Goal: Find specific page/section: Find specific page/section

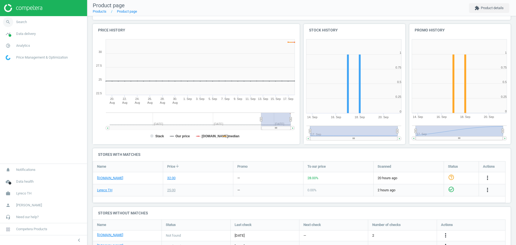
click at [22, 20] on span "Search" at bounding box center [21, 22] width 11 height 5
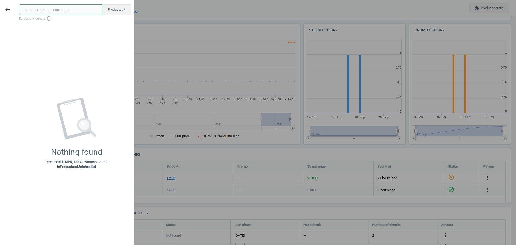
paste input "8851907150105"
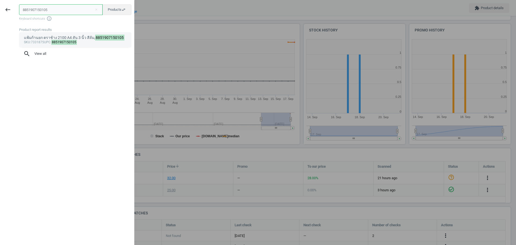
type input "8851907150105"
click at [81, 43] on div "sku :7331875 upc : 8851907150105" at bounding box center [75, 42] width 103 height 4
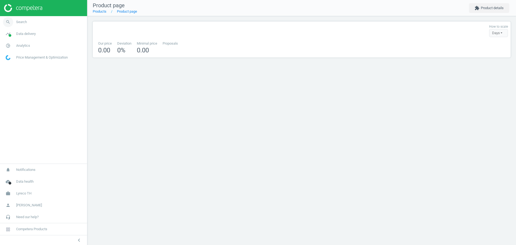
click at [33, 24] on link "search Search" at bounding box center [43, 22] width 87 height 12
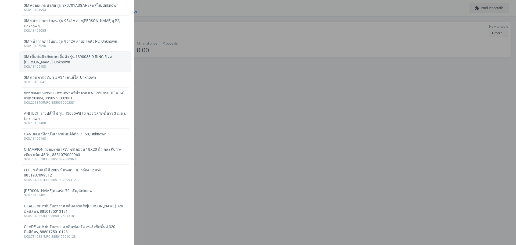
scroll to position [38, 0]
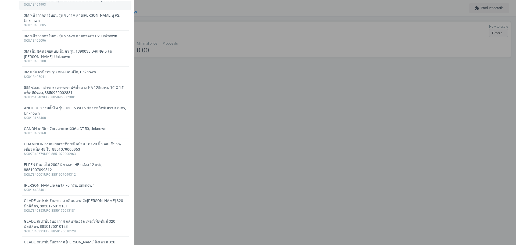
type input "MOCCONA ซีเล็ค กาแฟสำเร็จรูป ขนาด 340 กรัม"
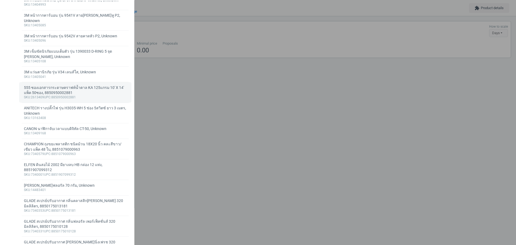
click at [72, 88] on div "555 ซองเอกสารกระดาษคราฟท์น้ำตาล KA 125แกรม 10' X 14' แพ็ค 50ซอง, 8850950002881" at bounding box center [75, 90] width 103 height 10
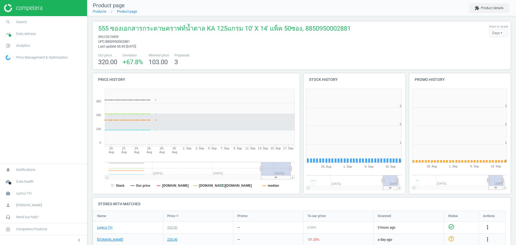
scroll to position [118, 111]
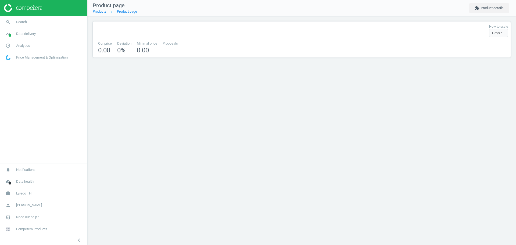
click at [29, 20] on link "search Search" at bounding box center [43, 22] width 87 height 12
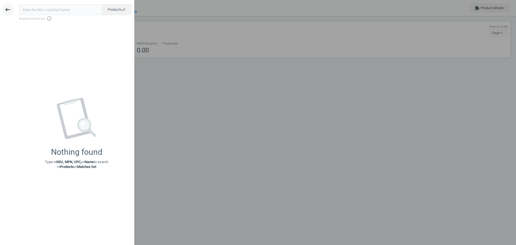
click at [9, 11] on icon "keyboard_backspace" at bounding box center [8, 9] width 6 height 6
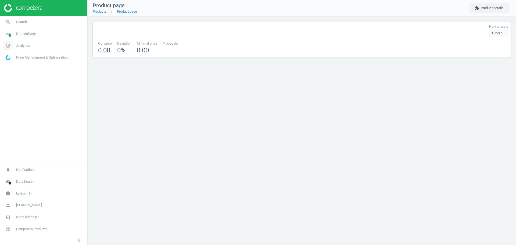
click at [28, 47] on span "Analytics" at bounding box center [23, 45] width 14 height 5
click at [15, 66] on span "Products" at bounding box center [12, 65] width 13 height 4
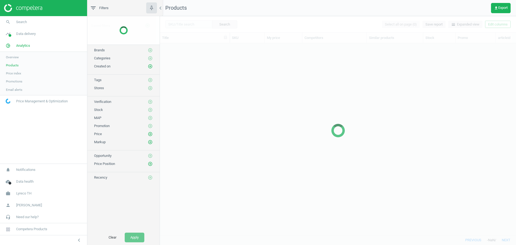
scroll to position [181, 351]
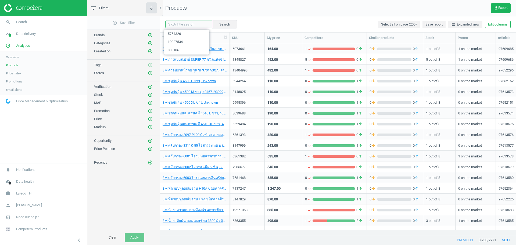
click at [190, 24] on input "text" at bounding box center [188, 24] width 47 height 8
paste input "8851907150105"
type input "8851907150105"
click at [214, 26] on button "Search" at bounding box center [224, 24] width 25 height 8
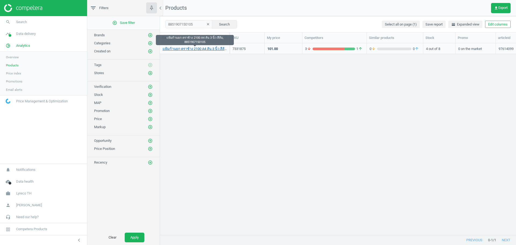
click at [206, 49] on link "แฟ้มก้านยก ตราช้าง 2100 A4 สัน 3 นิ้ว สีส้ม, 8851907150105" at bounding box center [195, 48] width 64 height 5
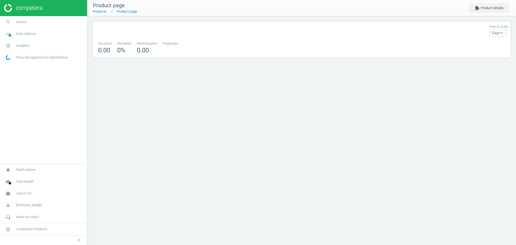
click at [269, 86] on div "Product page Products Product page extension Product details How to scale Days …" at bounding box center [301, 122] width 429 height 245
